Goal: Information Seeking & Learning: Learn about a topic

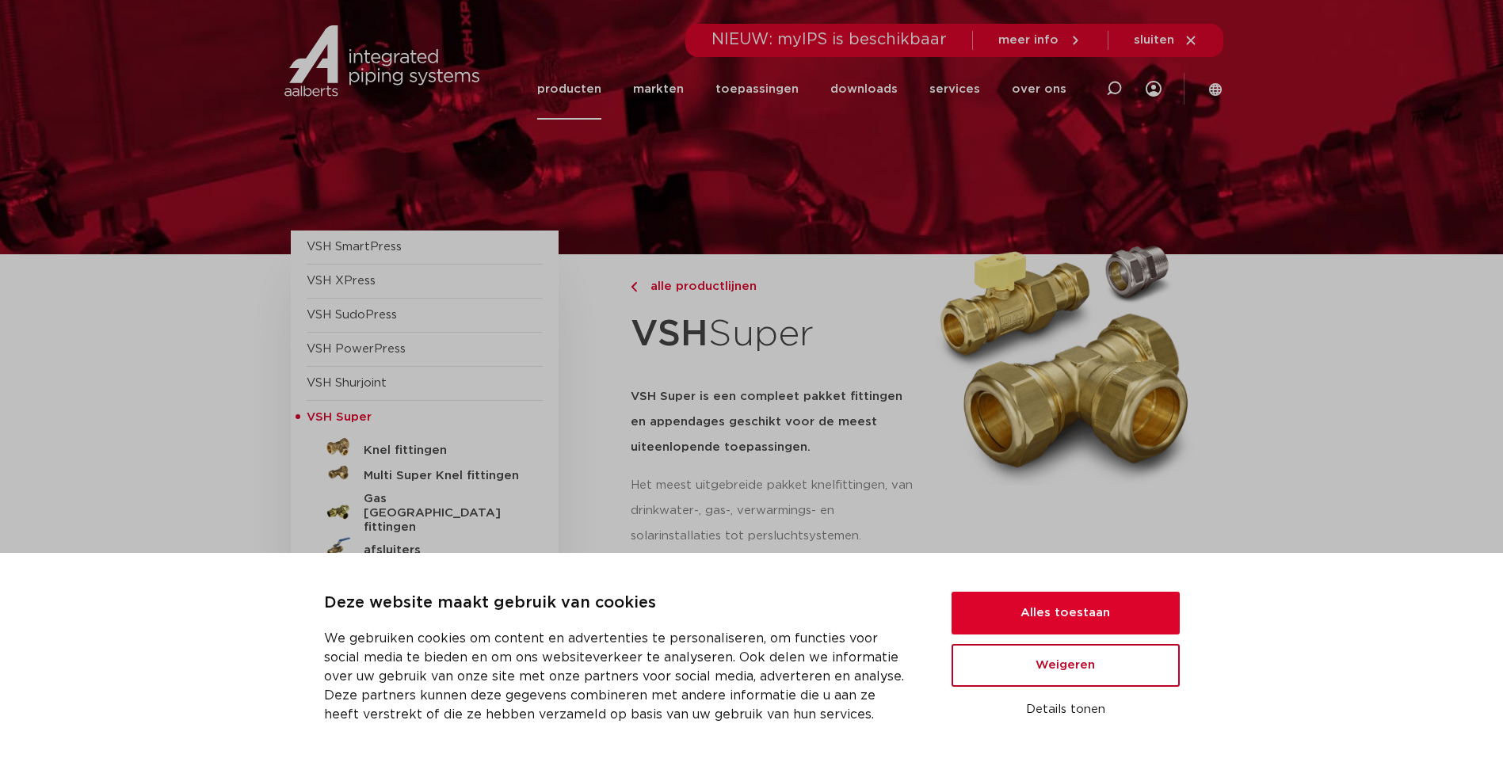
click at [1120, 657] on button "Weigeren" at bounding box center [1065, 665] width 228 height 43
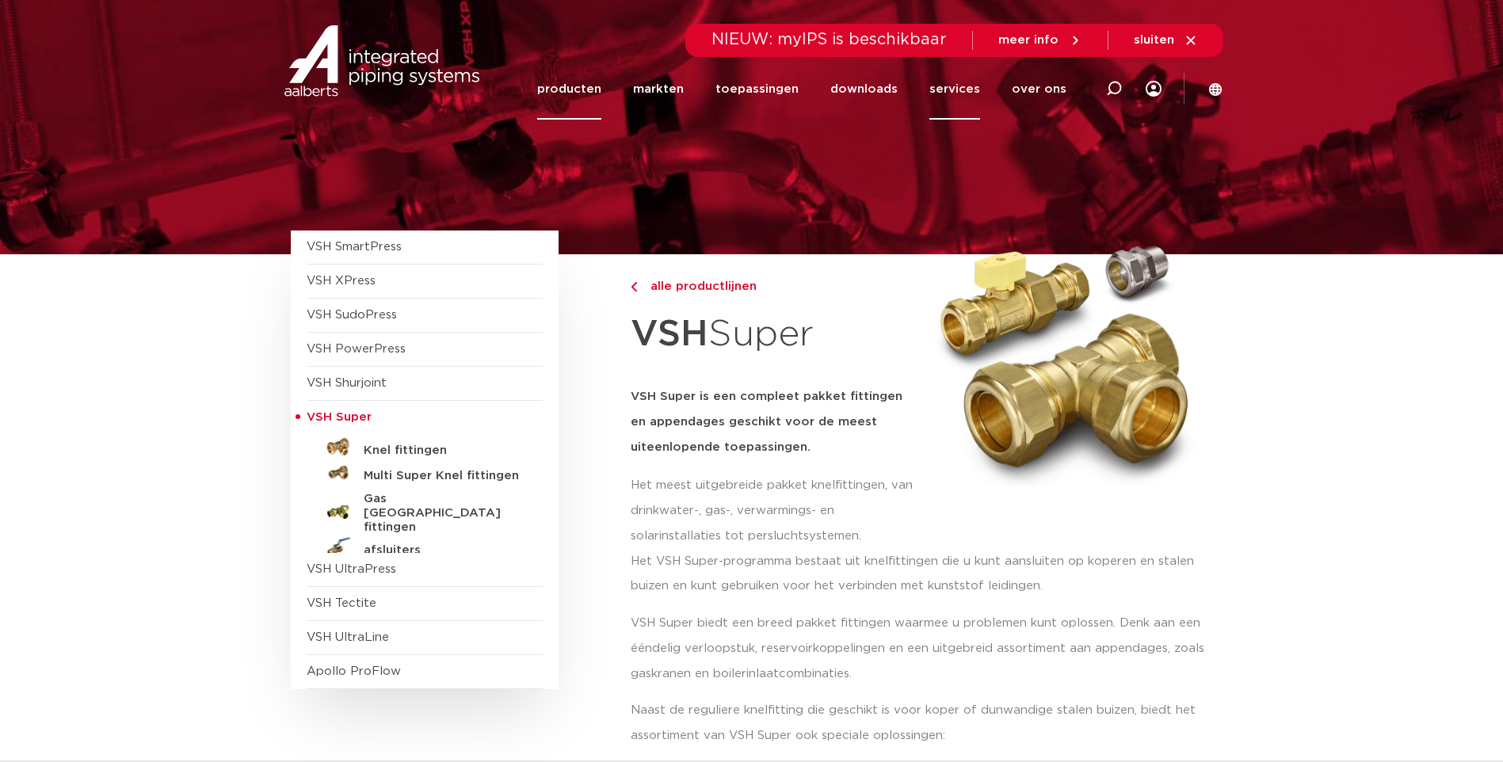
click at [951, 85] on link "services" at bounding box center [954, 89] width 51 height 61
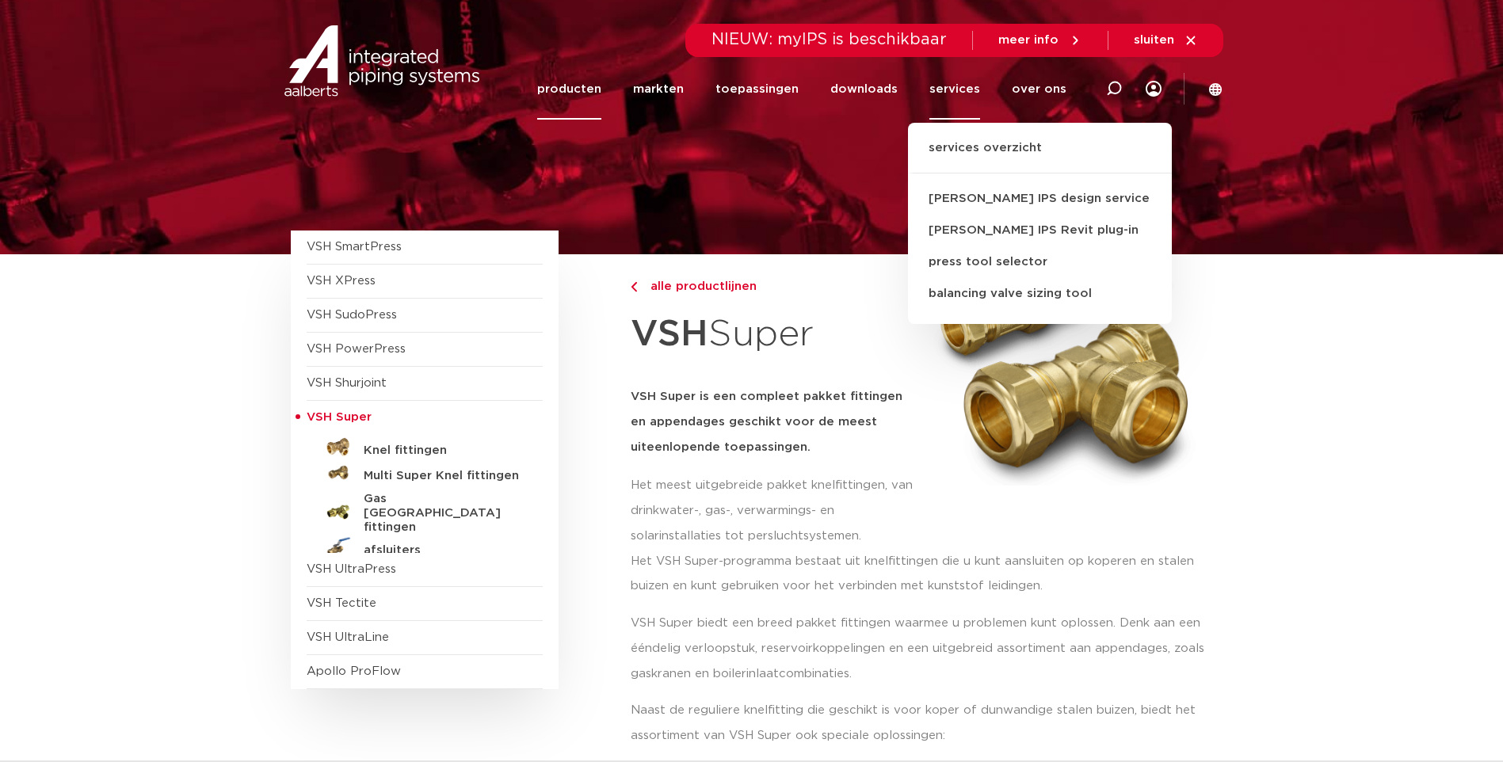
drag, startPoint x: 951, startPoint y: 85, endPoint x: 1286, endPoint y: 130, distance: 338.1
click at [1286, 130] on section at bounding box center [751, 127] width 1503 height 254
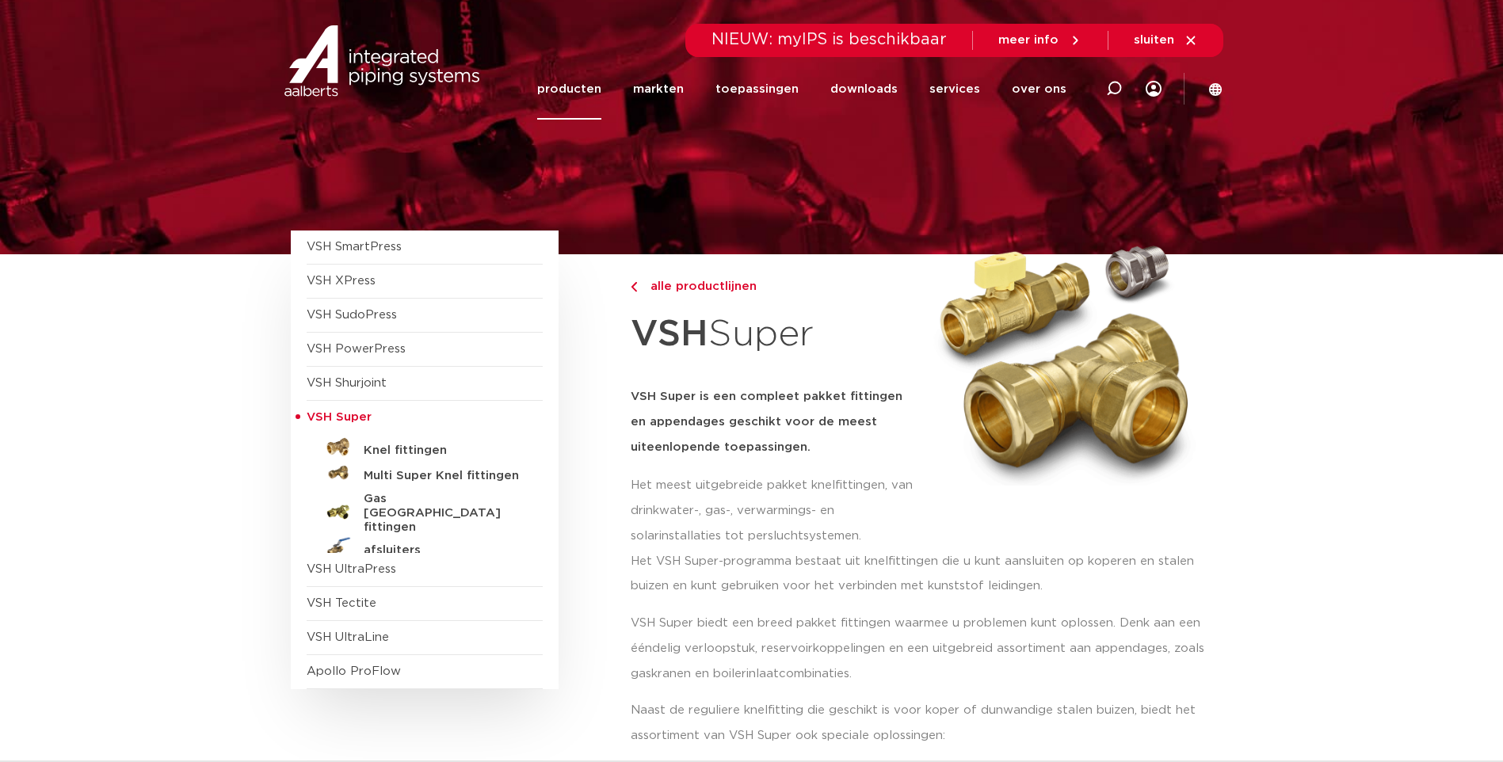
click at [1190, 44] on icon at bounding box center [1190, 40] width 14 height 14
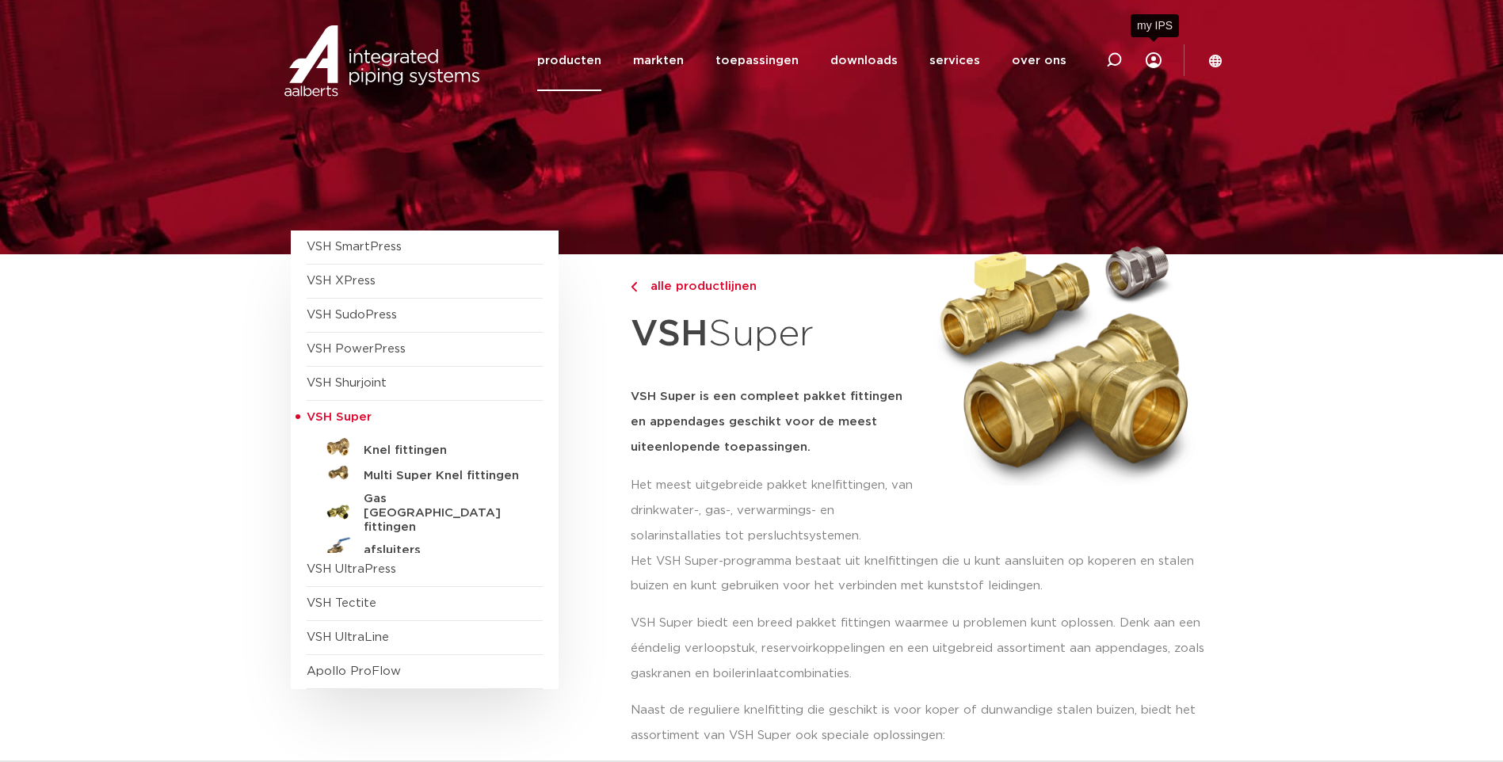
click at [1155, 61] on icon at bounding box center [1153, 60] width 16 height 16
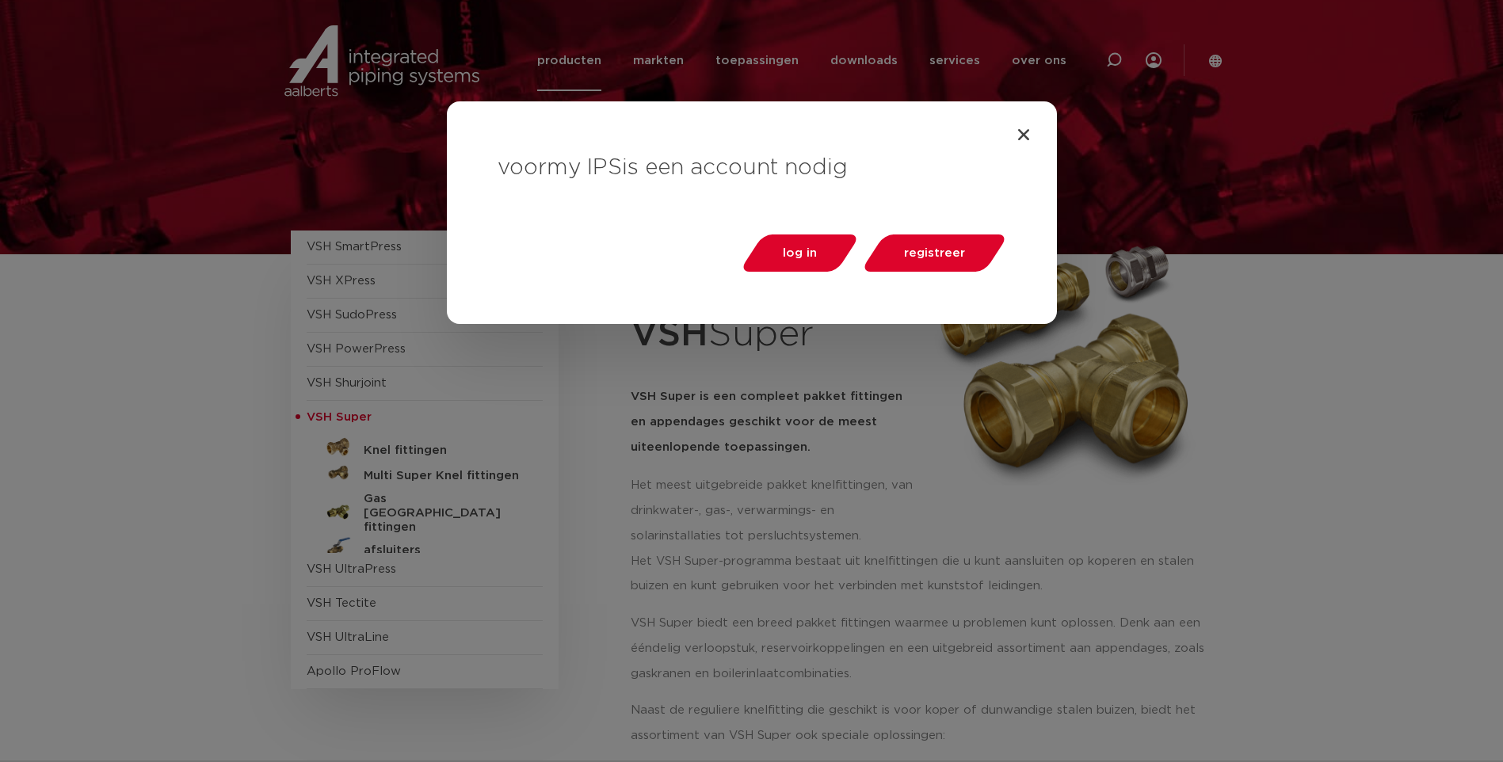
click at [1027, 125] on div "voor my IPS is een account nodig log in registreer" at bounding box center [752, 212] width 610 height 223
click at [1020, 132] on icon "Close" at bounding box center [1023, 135] width 16 height 16
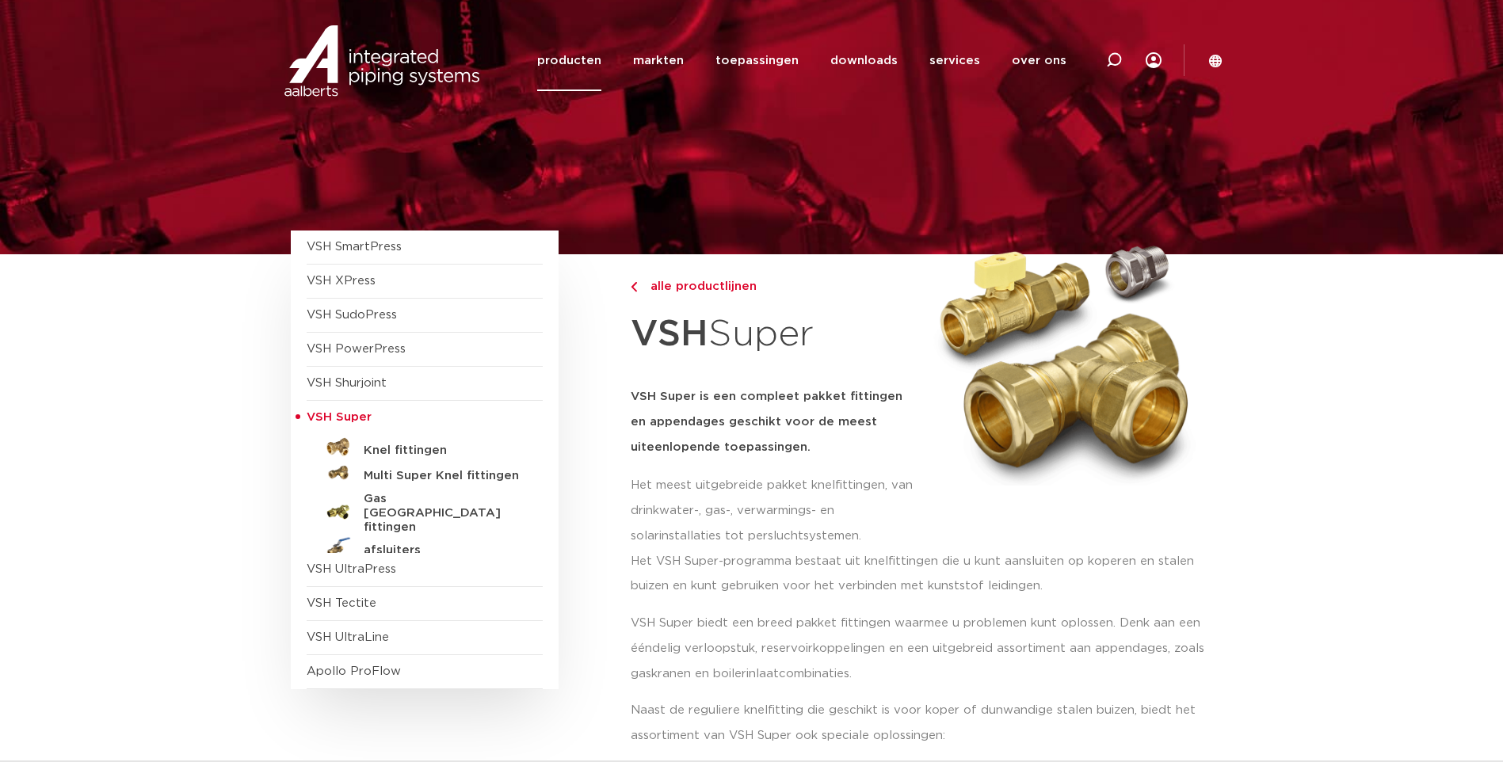
click at [1213, 57] on icon at bounding box center [1215, 61] width 14 height 14
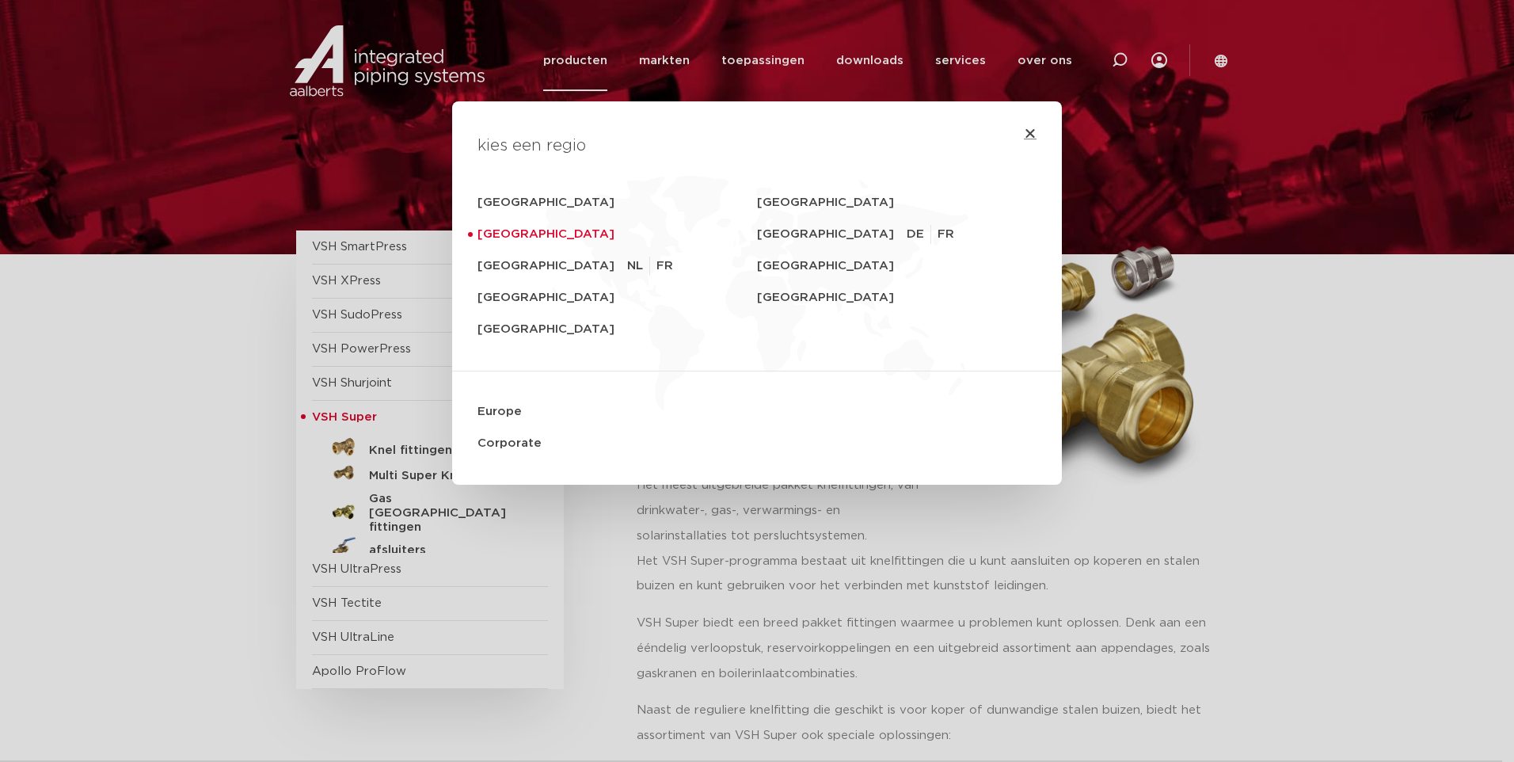
click at [1024, 135] on icon "Close" at bounding box center [1030, 133] width 13 height 13
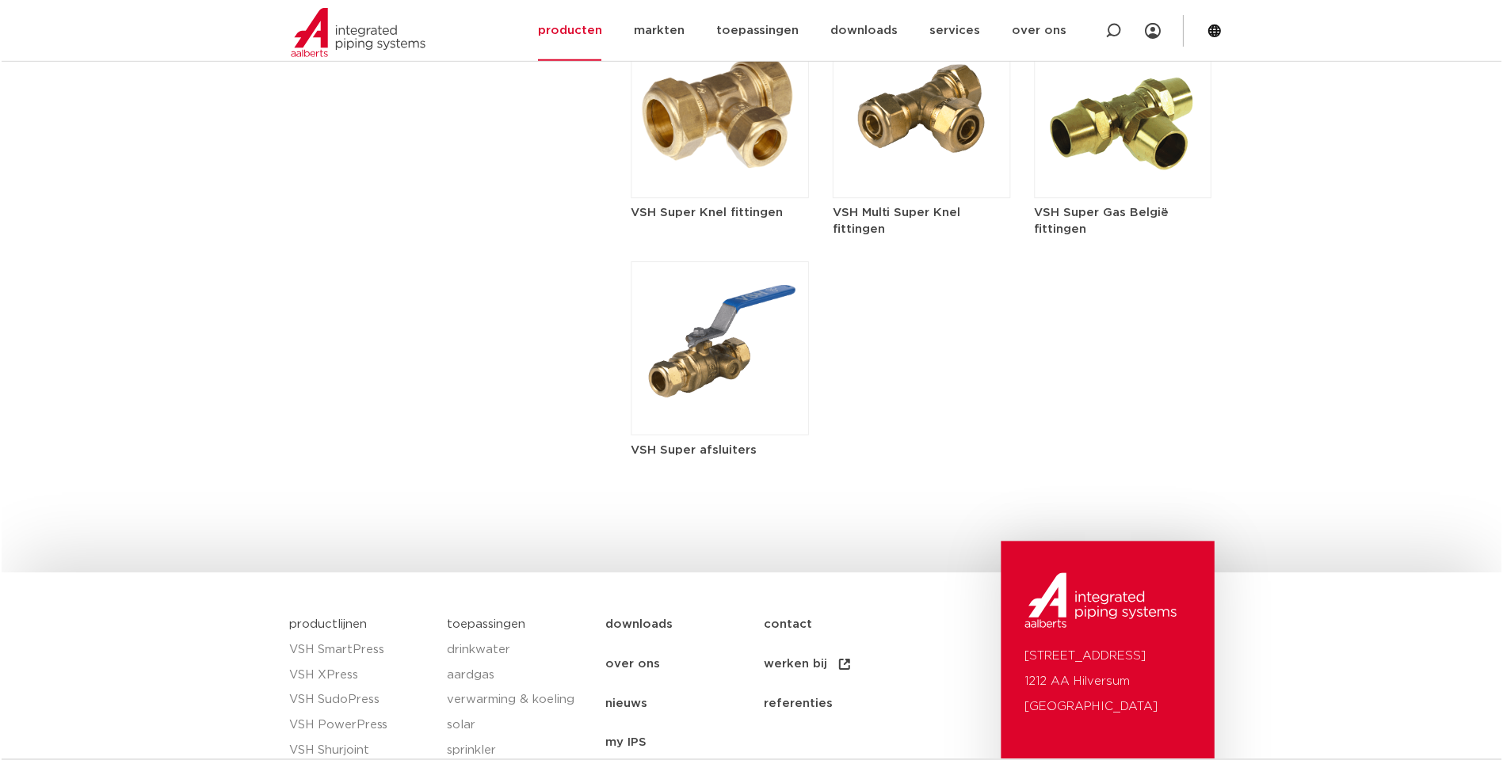
scroll to position [2614, 0]
